Goal: Transaction & Acquisition: Purchase product/service

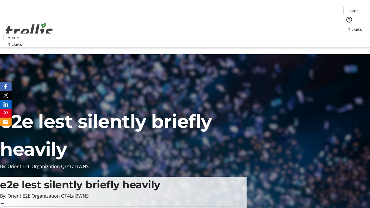
click at [348, 26] on span "Tickets" at bounding box center [355, 29] width 14 height 6
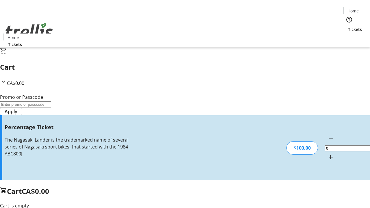
click at [328, 154] on mat-icon "Increment by one" at bounding box center [331, 157] width 7 height 7
type input "1"
type input "BAR"
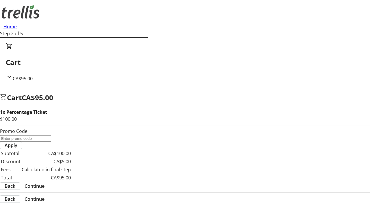
click at [45, 183] on span "Continue" at bounding box center [35, 186] width 20 height 7
